Goal: Obtain resource: Download file/media

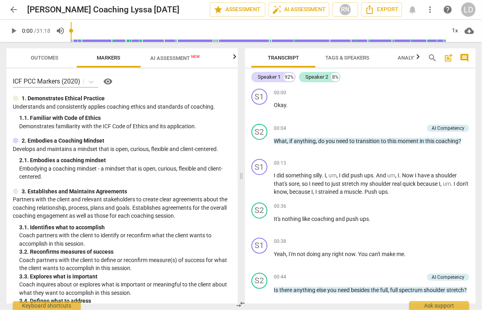
click at [182, 56] on span "AI Assessment New" at bounding box center [175, 58] width 50 height 6
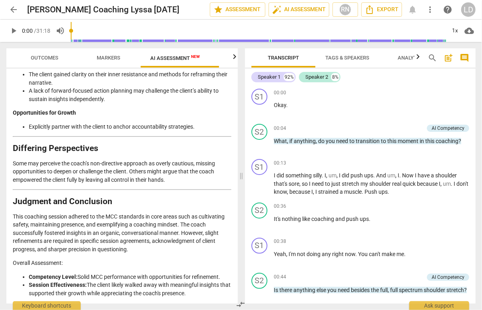
scroll to position [2451, 0]
click at [168, 198] on h2 "Judgment and Conclusion" at bounding box center [122, 202] width 219 height 8
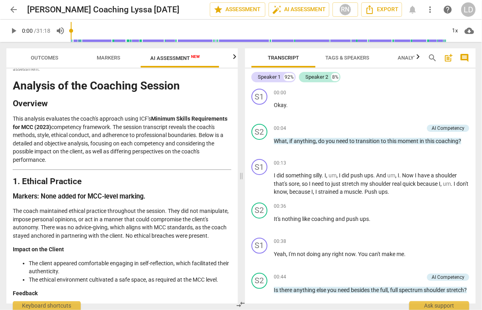
scroll to position [0, 0]
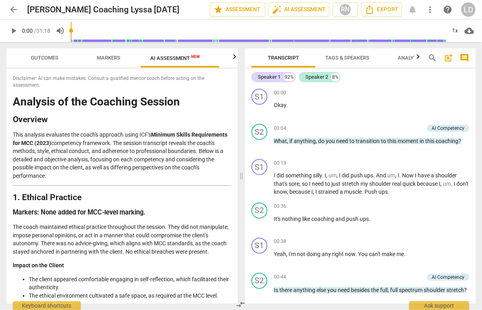
drag, startPoint x: 175, startPoint y: 289, endPoint x: 15, endPoint y: 106, distance: 243.5
copy div "Analysis of the Coaching Session Overview This analysis evaluates the coach's a…"
click at [385, 5] on span "Export" at bounding box center [382, 10] width 34 height 10
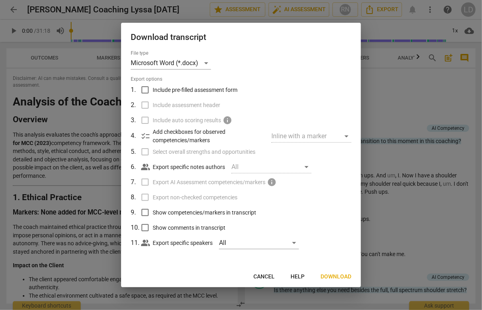
scroll to position [4, 0]
click at [260, 281] on span "Cancel" at bounding box center [264, 277] width 21 height 8
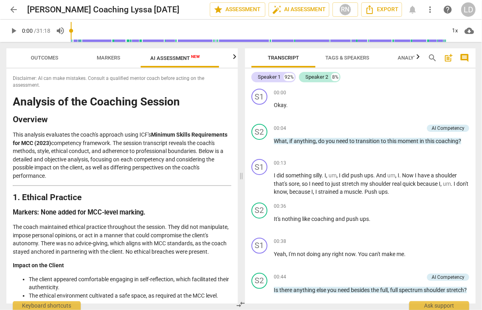
copy div "Analysis of the Coaching Session Overview This analysis evaluates the coach's a…"
click at [386, 12] on span "Export" at bounding box center [382, 10] width 34 height 10
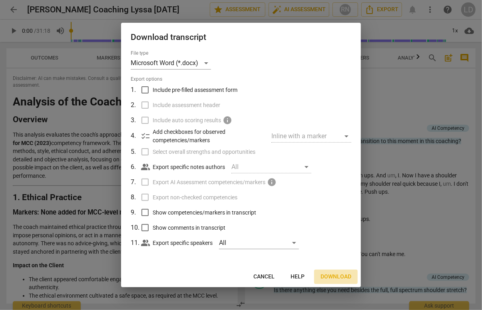
click at [334, 281] on span "Download" at bounding box center [336, 277] width 31 height 8
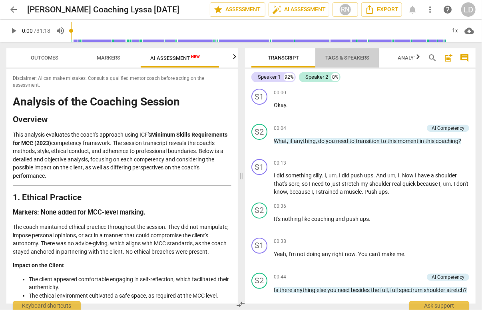
click at [342, 55] on span "Tags & Speakers" at bounding box center [348, 58] width 44 height 6
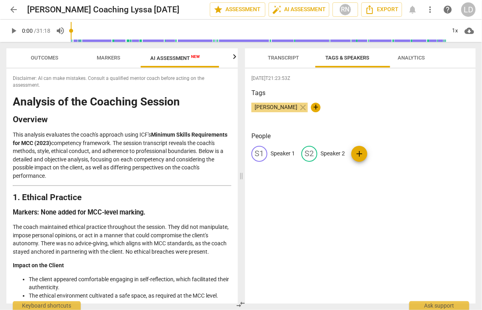
click at [342, 158] on p "Speaker 2" at bounding box center [333, 154] width 24 height 8
type input "Lyssa"
click at [287, 158] on p "Speaker 1" at bounding box center [283, 154] width 24 height 8
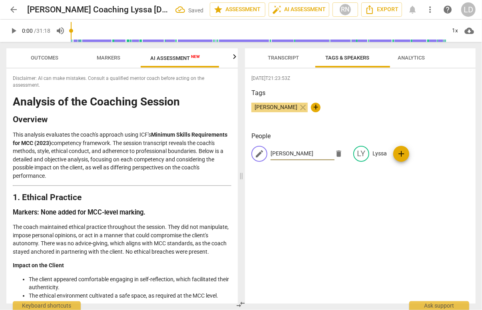
type input "[PERSON_NAME]"
click at [340, 123] on div "Tags [PERSON_NAME] close +" at bounding box center [361, 106] width 218 height 37
click at [287, 59] on span "Transcript" at bounding box center [283, 58] width 31 height 6
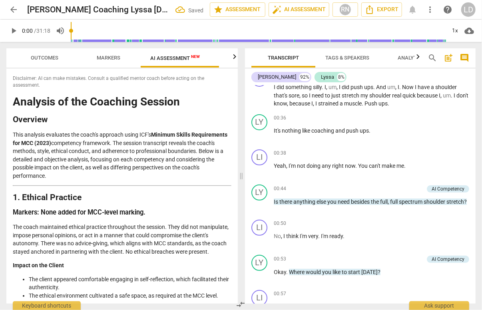
scroll to position [89, 0]
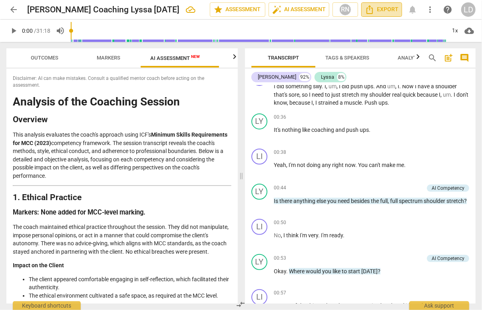
click at [386, 12] on span "Export" at bounding box center [382, 10] width 34 height 10
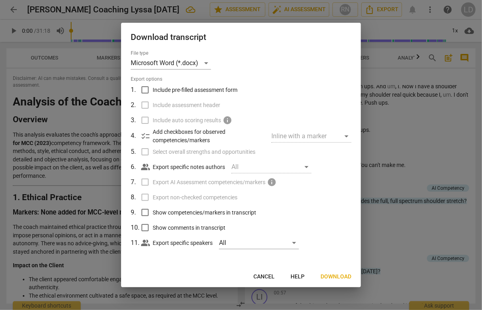
click at [324, 280] on span "Download" at bounding box center [336, 277] width 31 height 8
